Goal: Task Accomplishment & Management: Complete application form

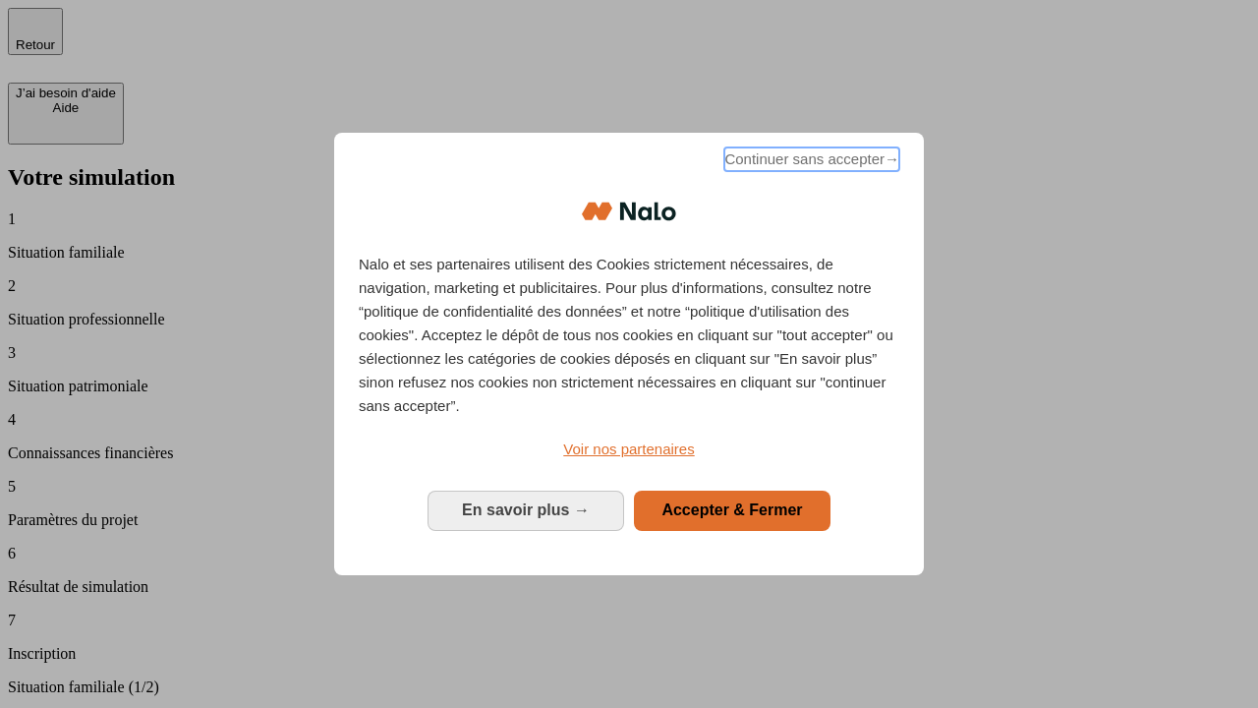
click at [810, 162] on span "Continuer sans accepter →" at bounding box center [812, 159] width 175 height 24
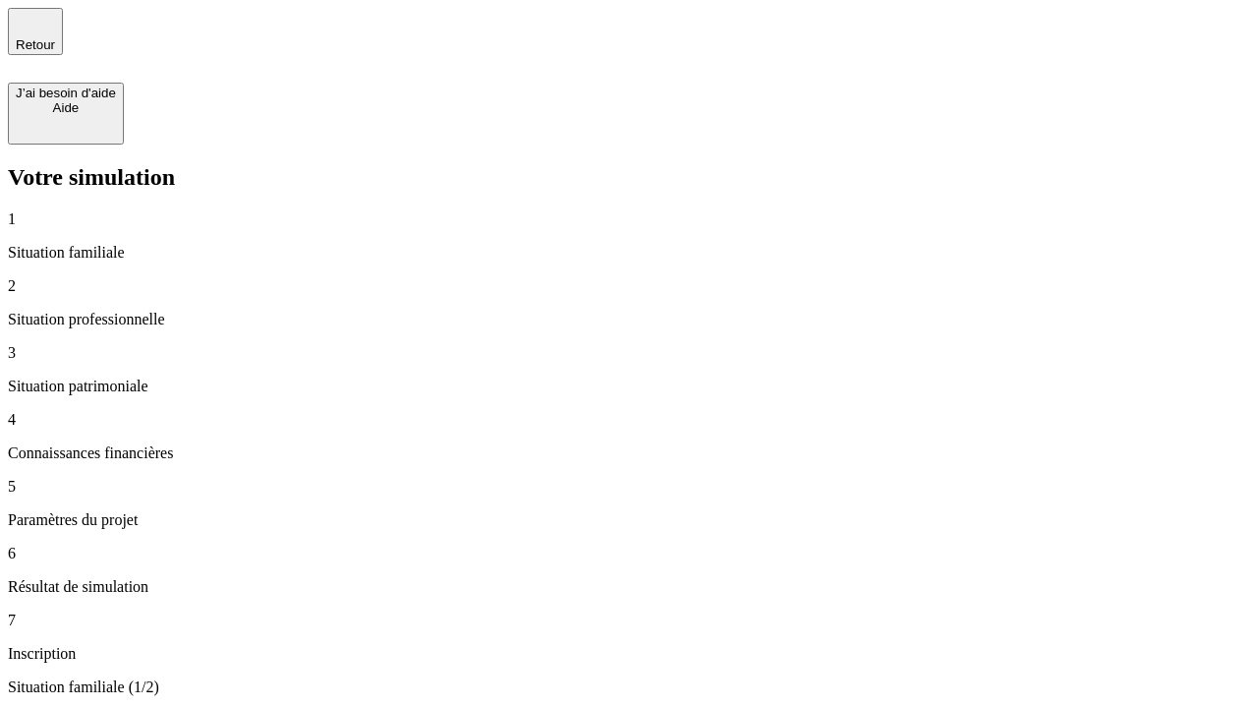
type input "30 000"
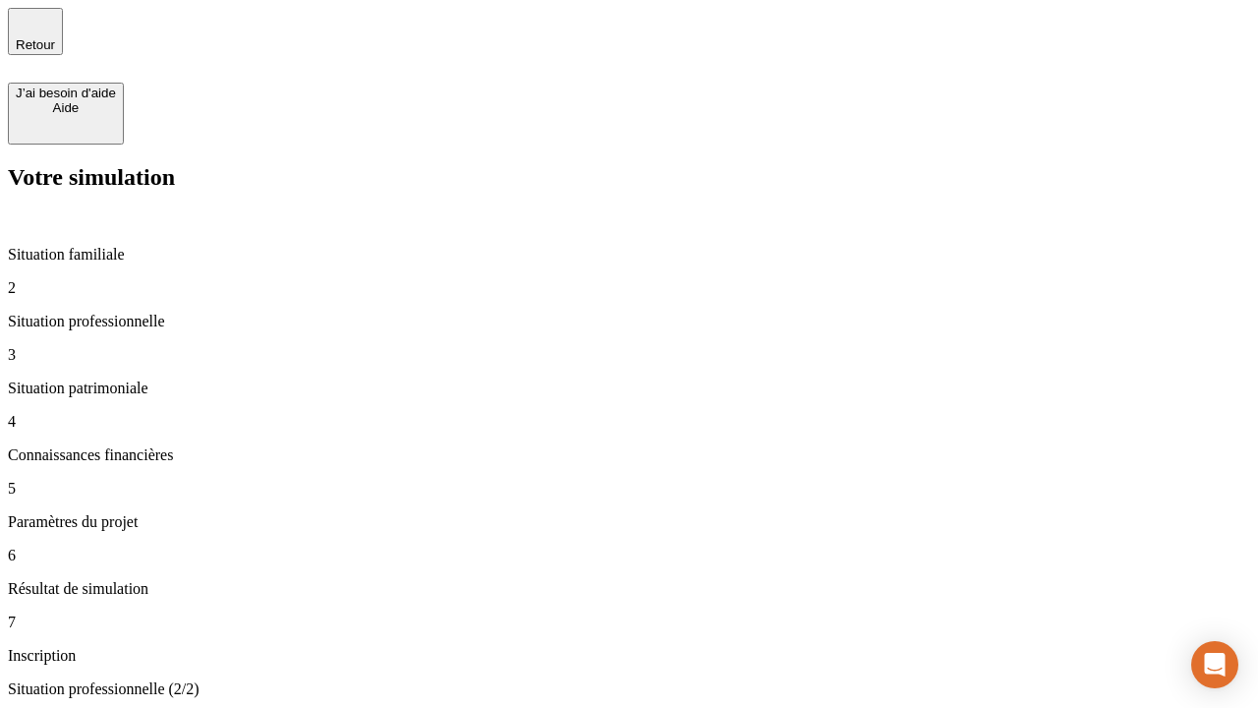
type input "0"
type input "1 000"
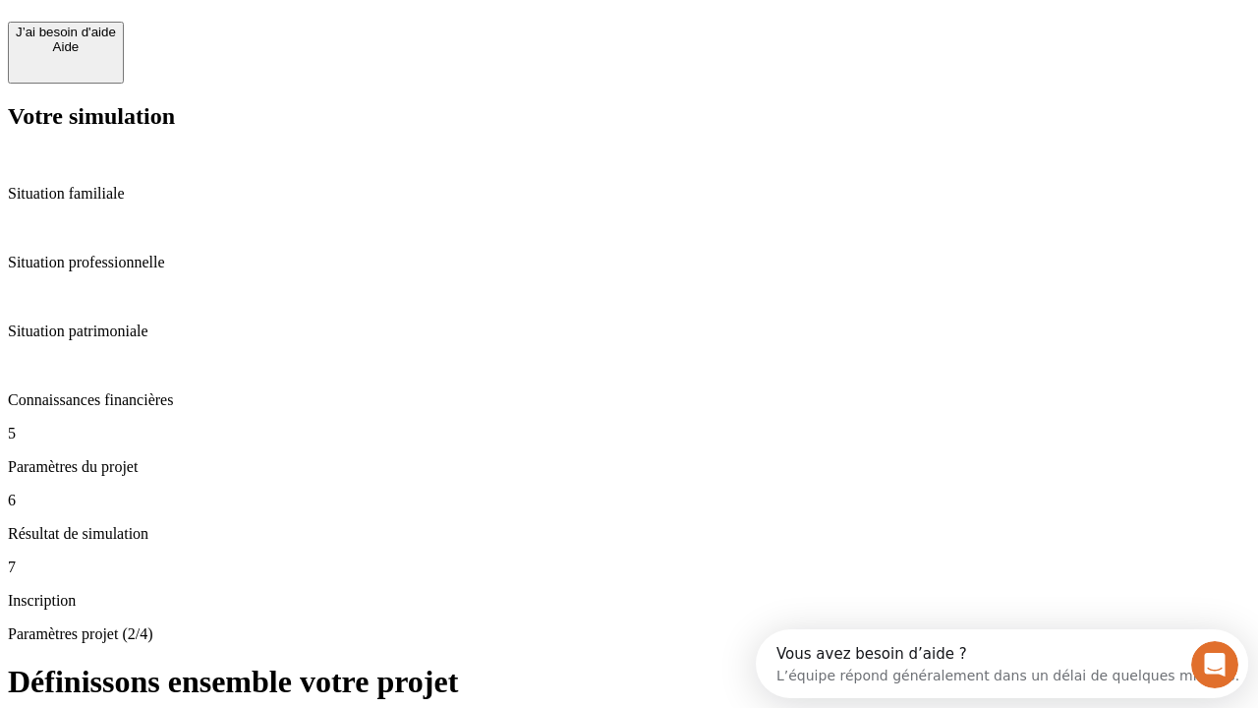
scroll to position [37, 0]
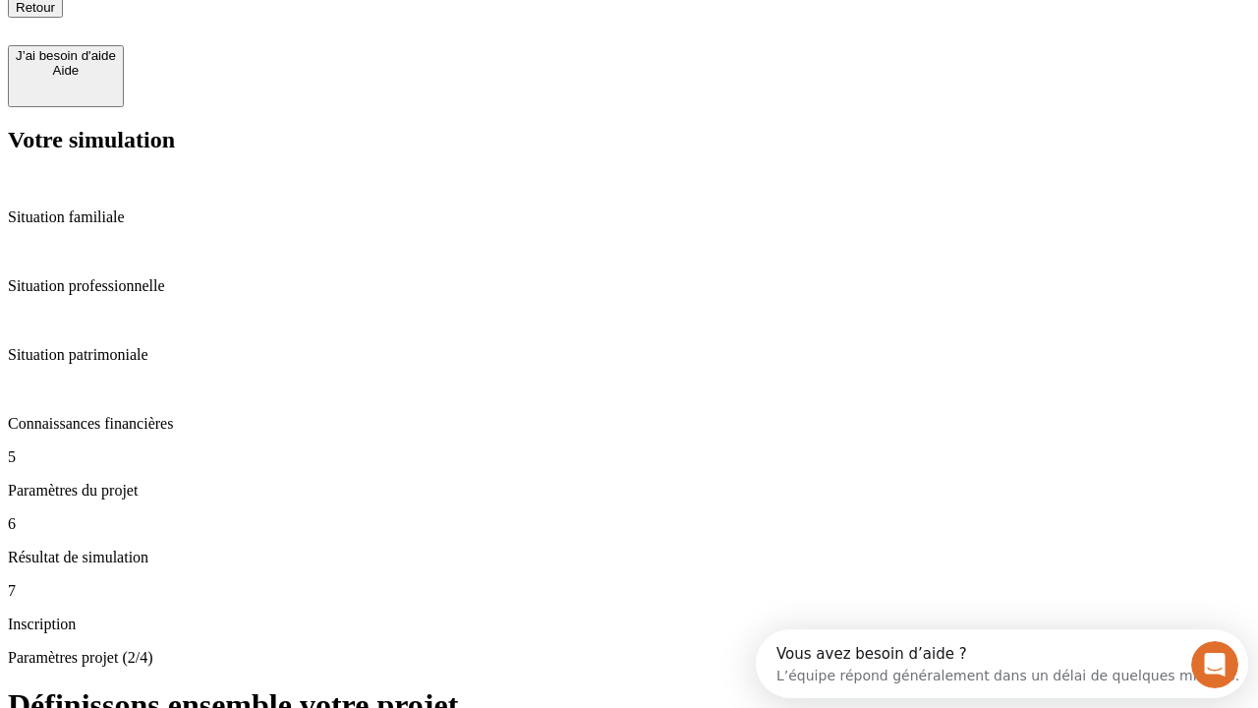
type input "40"
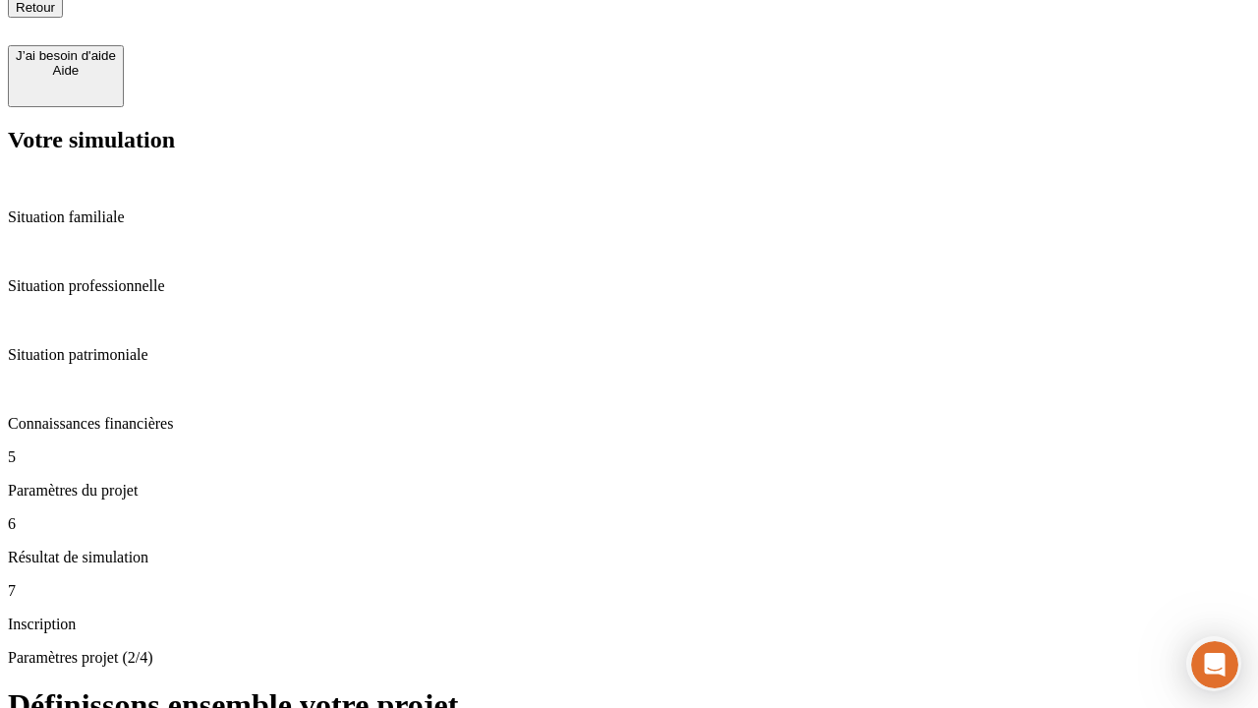
type input "64"
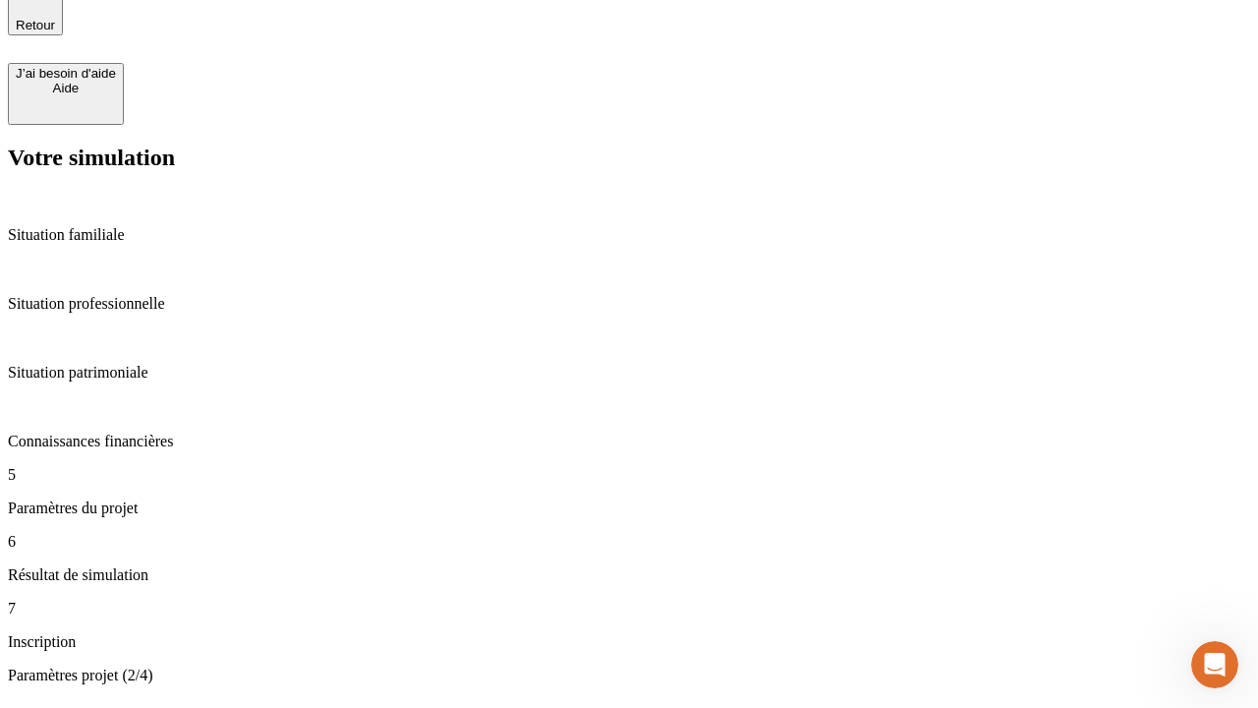
type input "200 000"
type input "640"
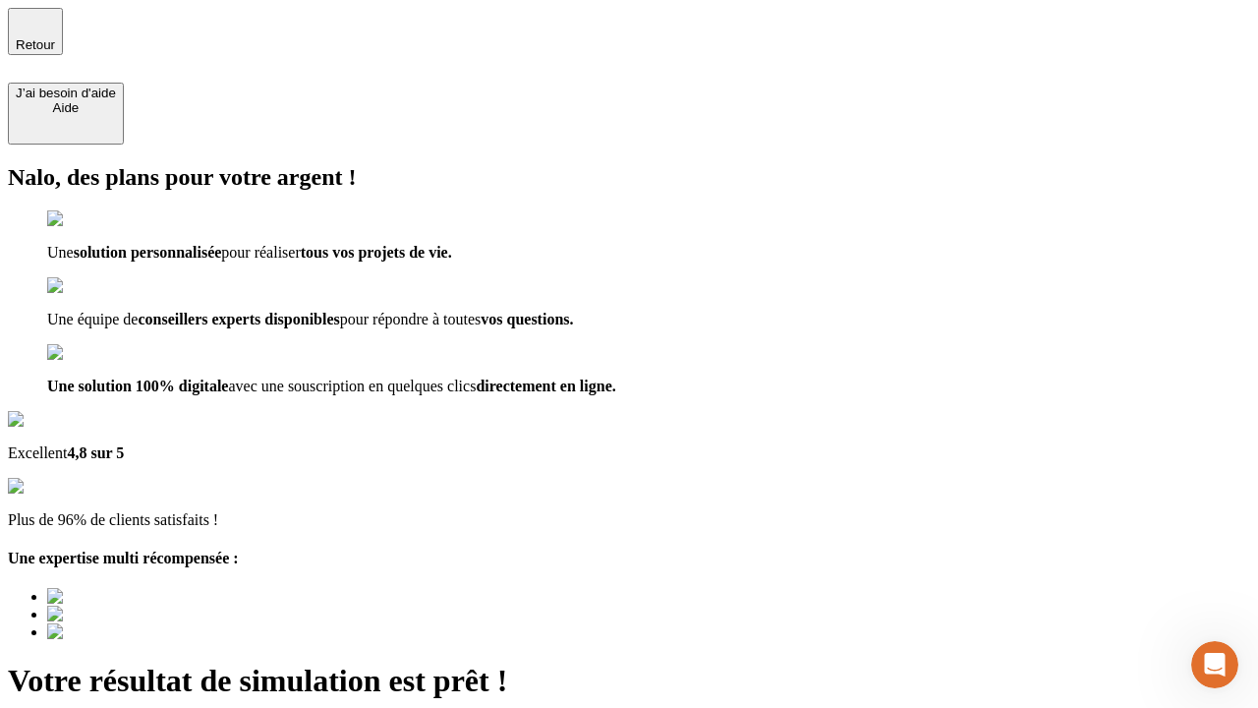
type input "[EMAIL_ADDRESS][DOMAIN_NAME]"
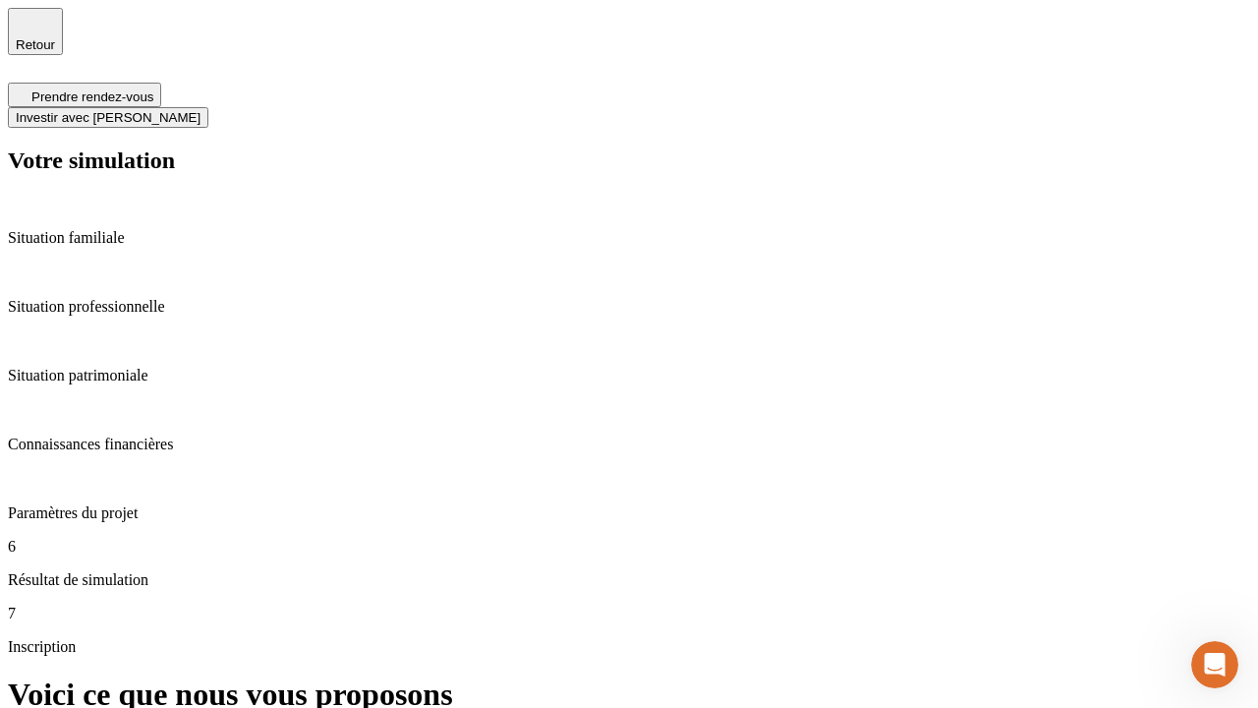
click at [201, 110] on span "Investir avec [PERSON_NAME]" at bounding box center [108, 117] width 185 height 15
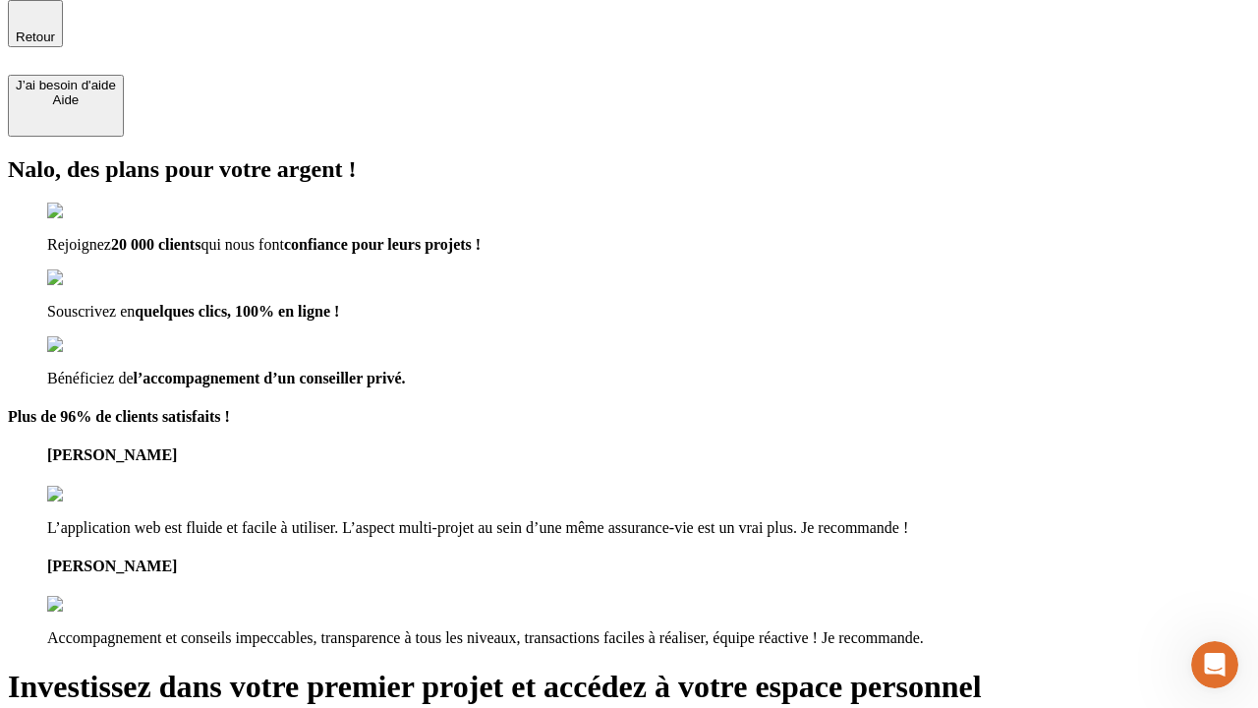
scroll to position [6, 0]
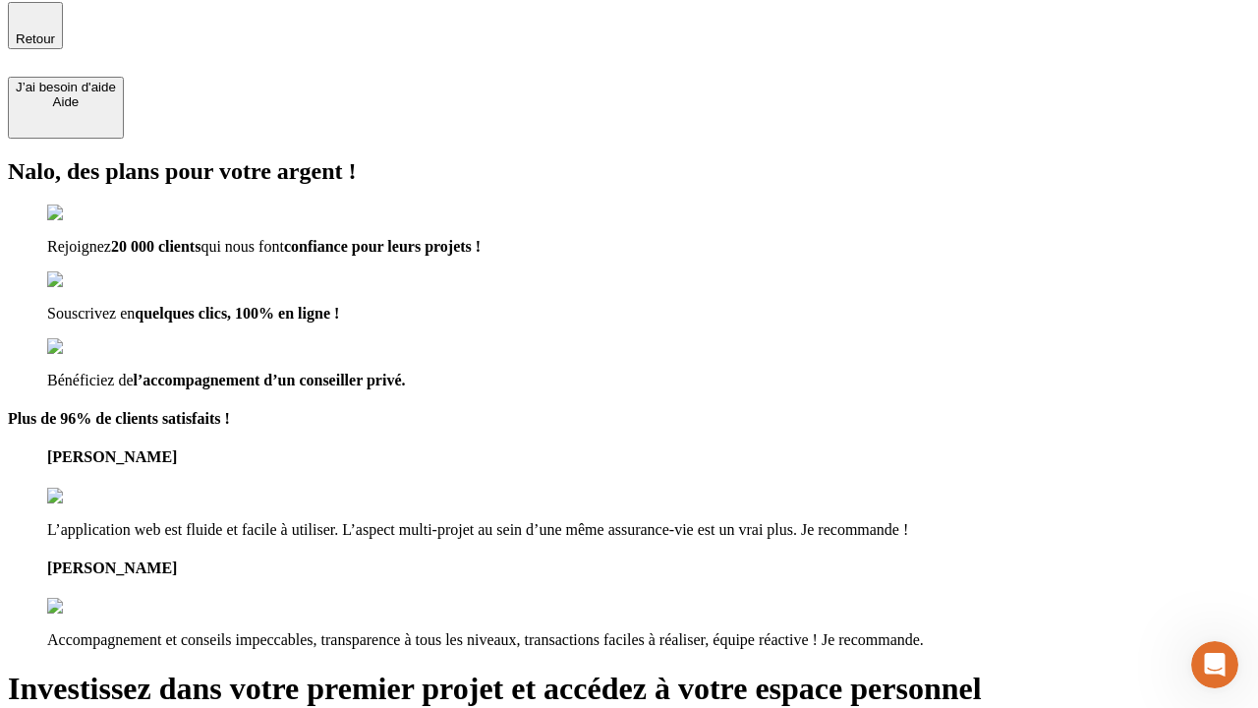
type input "[PERSON_NAME][EMAIL_ADDRESS][DOMAIN_NAME]"
